Goal: Check status: Check status

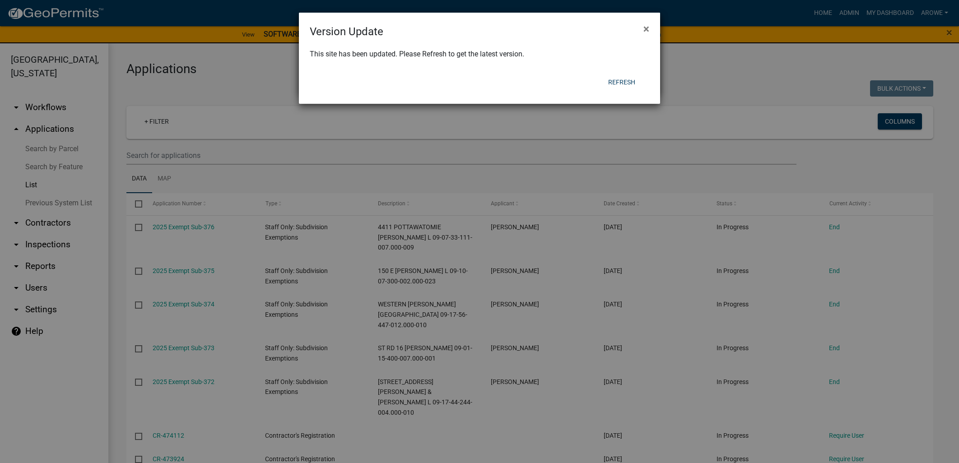
select select "3: 100"
click at [629, 80] on button "Refresh" at bounding box center [622, 82] width 42 height 16
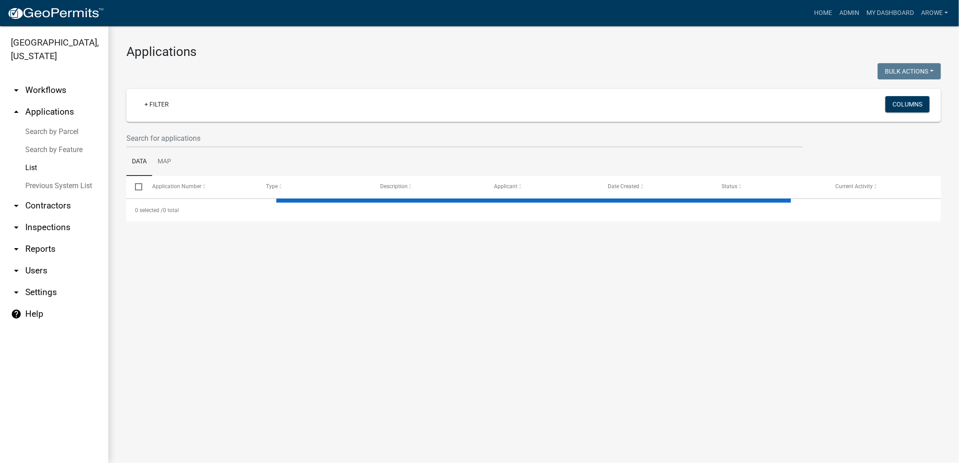
select select "3: 100"
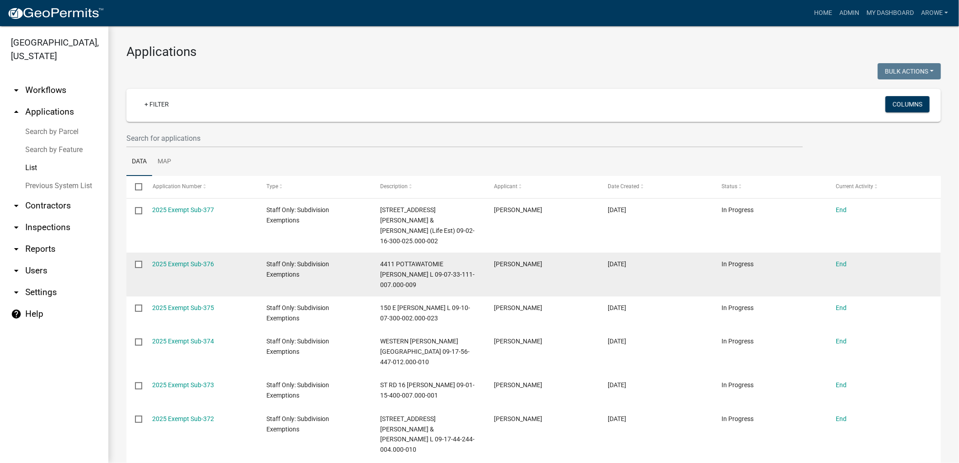
click at [804, 269] on datatable-body-cell "In Progress" at bounding box center [770, 275] width 114 height 44
